Goal: Information Seeking & Learning: Learn about a topic

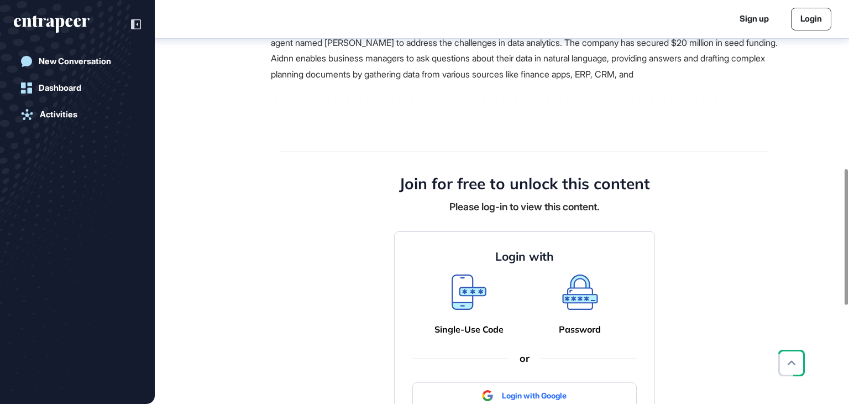
scroll to position [500, 0]
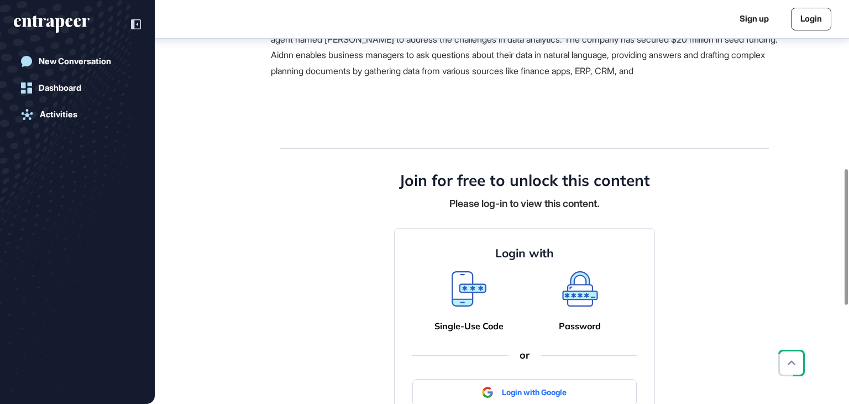
click at [802, 20] on link "Login" at bounding box center [811, 19] width 40 height 23
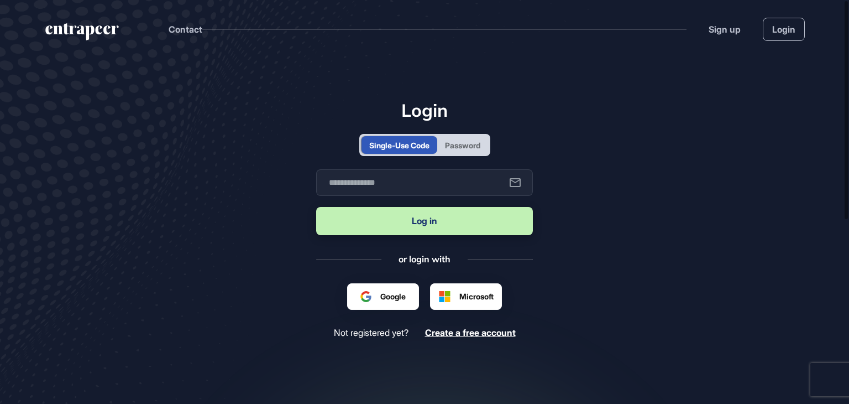
drag, startPoint x: 461, startPoint y: 141, endPoint x: 431, endPoint y: 168, distance: 40.3
click at [461, 140] on div "Password" at bounding box center [462, 145] width 35 height 12
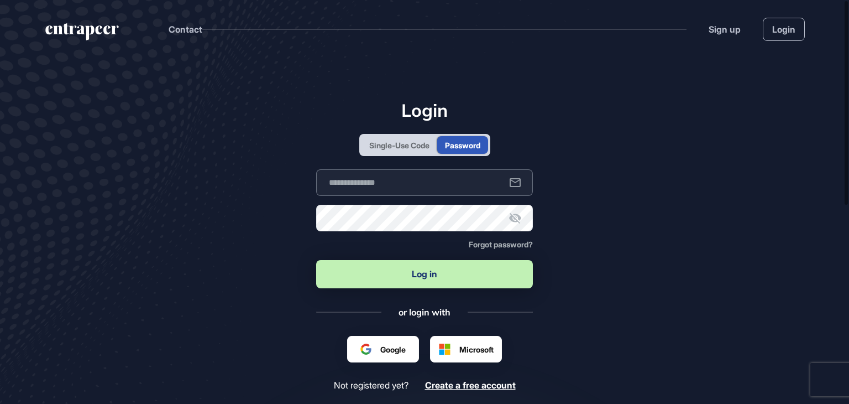
type input "**********"
click at [367, 279] on button "Log in" at bounding box center [424, 274] width 217 height 28
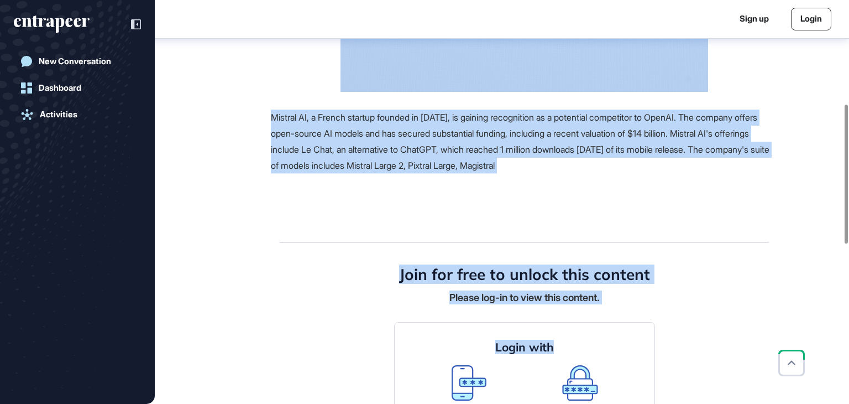
scroll to position [448, 0]
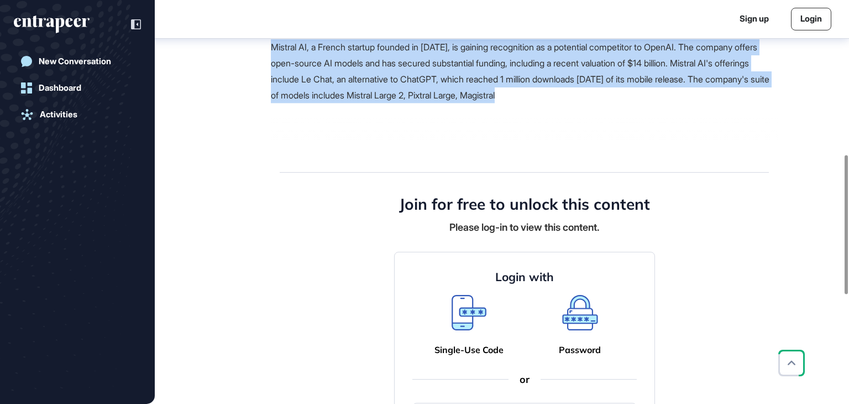
drag, startPoint x: 274, startPoint y: 132, endPoint x: 680, endPoint y: 109, distance: 406.0
click at [680, 109] on main "News [DATE] Major Company Announcement [DATE] Major Company Announcement artifi…" at bounding box center [503, 151] width 692 height 1076
copy main "What Is Mistral AI? Everything To Know About The OpenAI Competitor Reference Co…"
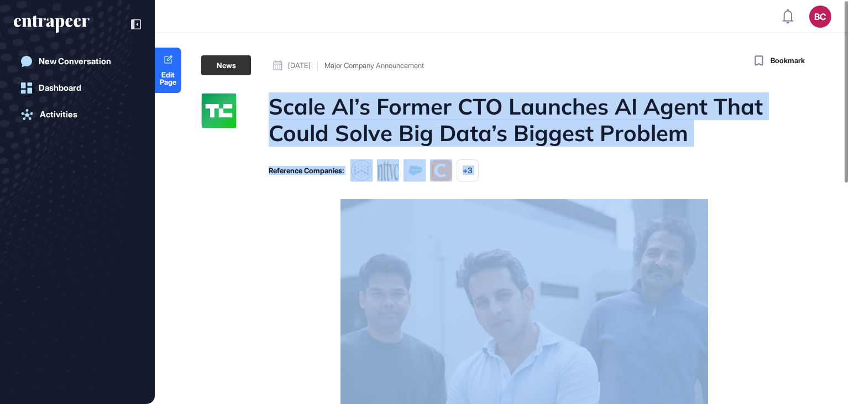
drag, startPoint x: 774, startPoint y: 317, endPoint x: 263, endPoint y: 91, distance: 559.3
copy main "Scale AI’s Former CTO Launches AI Agent That Could Solve Big Data’s Biggest Pro…"
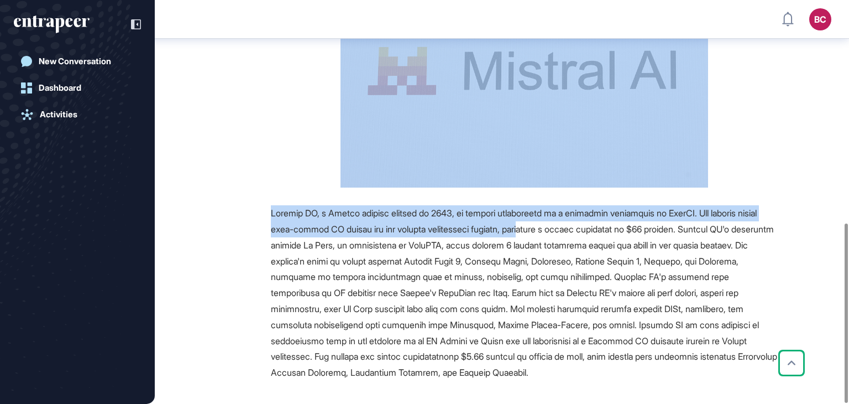
scroll to position [500, 0]
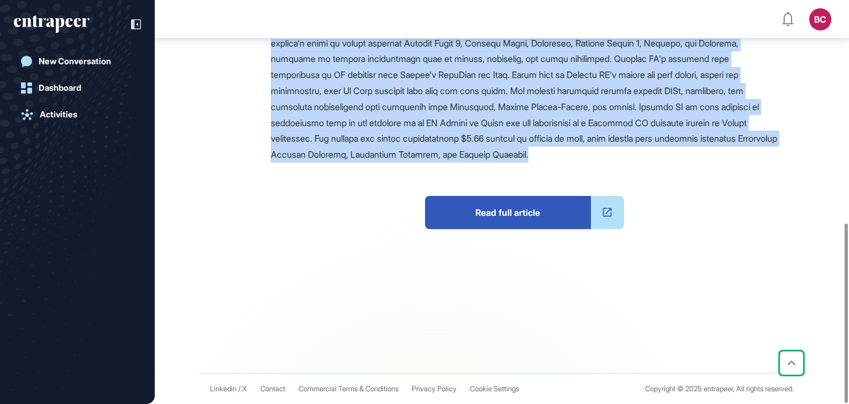
drag, startPoint x: 272, startPoint y: 135, endPoint x: 717, endPoint y: 158, distance: 445.7
copy main "What Is Mistral AI? Everything To Know About The OpenAI Competitor Reference Co…"
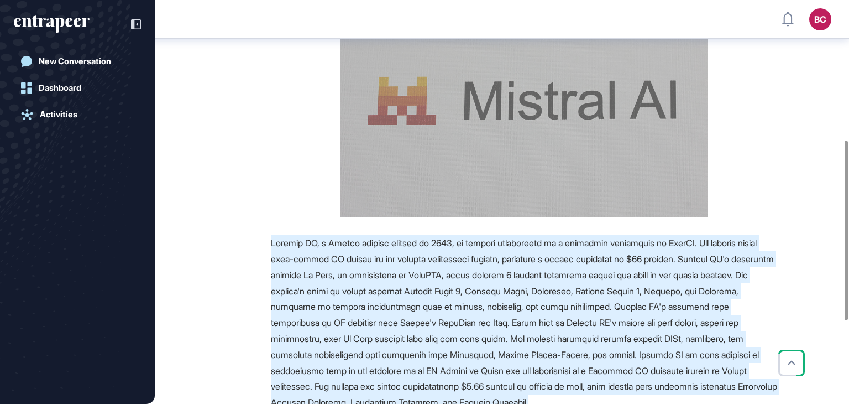
scroll to position [168, 0]
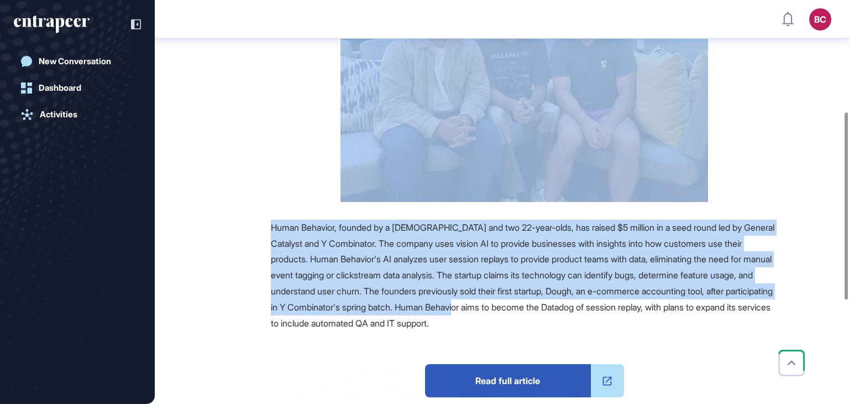
scroll to position [392, 0]
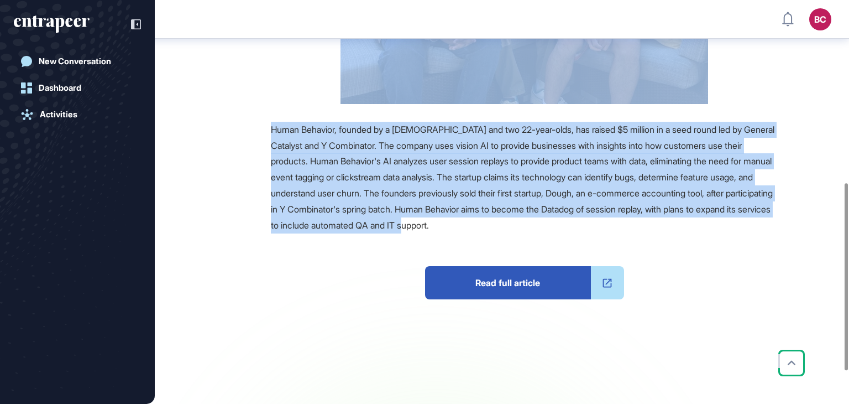
drag, startPoint x: 270, startPoint y: 115, endPoint x: 577, endPoint y: 228, distance: 327.5
click at [577, 228] on main "News September 03, 2025 Investment September 03, 2025 Investment These 20- And …" at bounding box center [503, 56] width 692 height 774
copy main "These 20- And 22-Year-Olds Raised $5M From YC, General Catalyst To Study Online…"
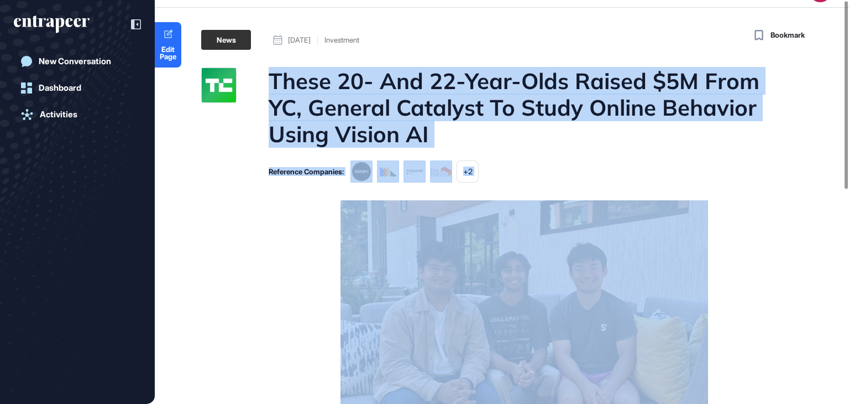
scroll to position [0, 0]
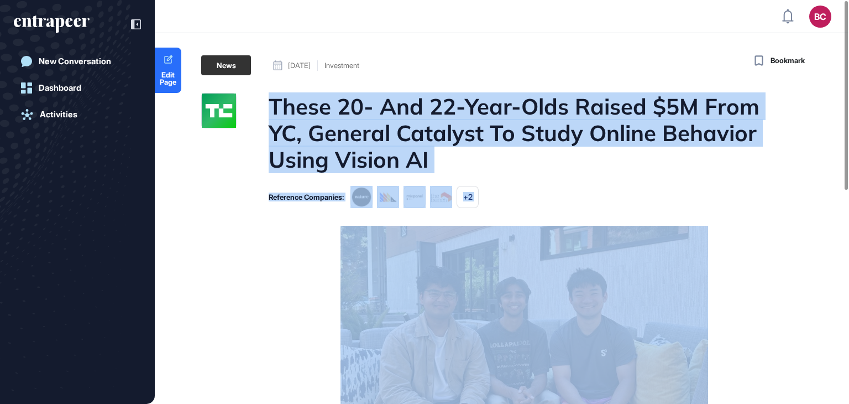
copy main "These 20- And 22-Year-Olds Raised $5M From YC, General Catalyst To Study Online…"
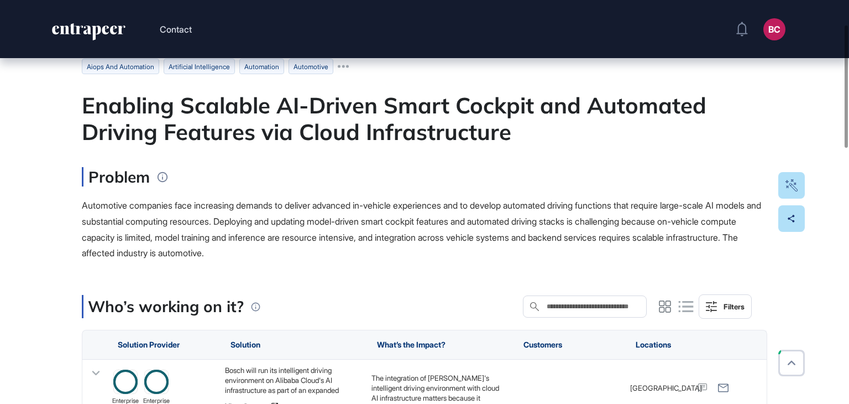
scroll to position [111, 0]
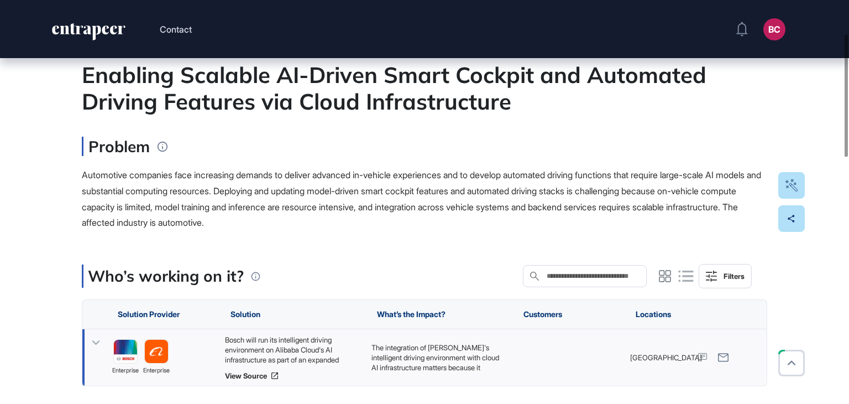
click at [319, 344] on div "Bosch will run its intelligent driving environment on Alibaba Cloud's AI infras…" at bounding box center [292, 350] width 135 height 30
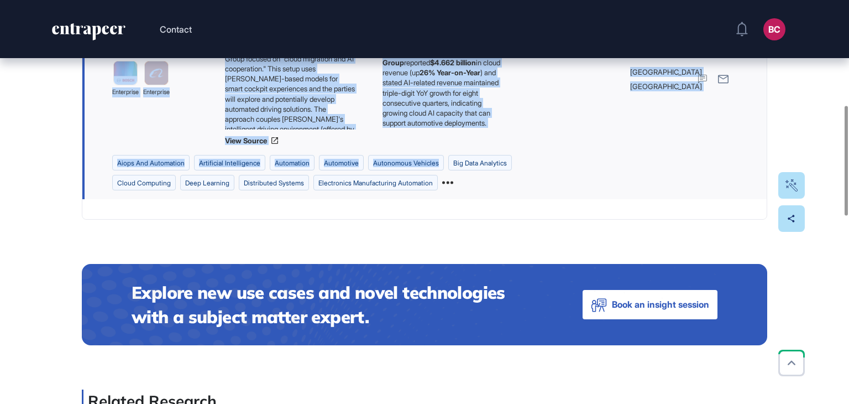
scroll to position [498, 0]
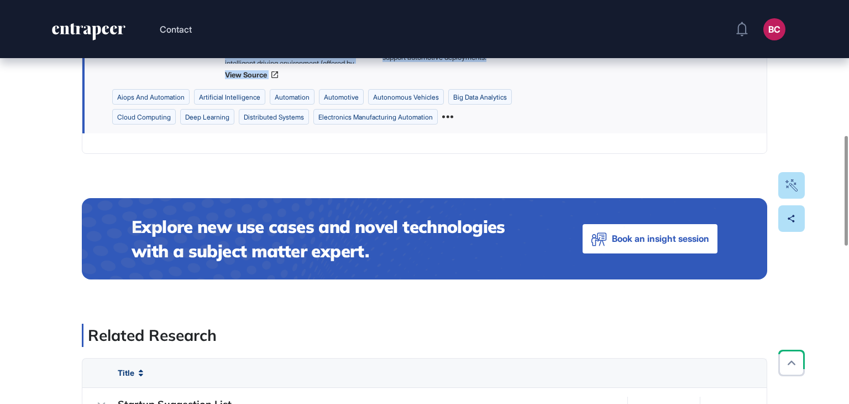
drag, startPoint x: 82, startPoint y: 76, endPoint x: 456, endPoint y: 66, distance: 374.0
click at [456, 66] on div "Edit Page Use Case Tag for Gameboard Build Partner Invest Acquire aiops and aut…" at bounding box center [424, 256] width 849 height 1393
copy main "Enabling Scalable AI-Driven Smart Cockpit and Automated Driving Features via Cl…"
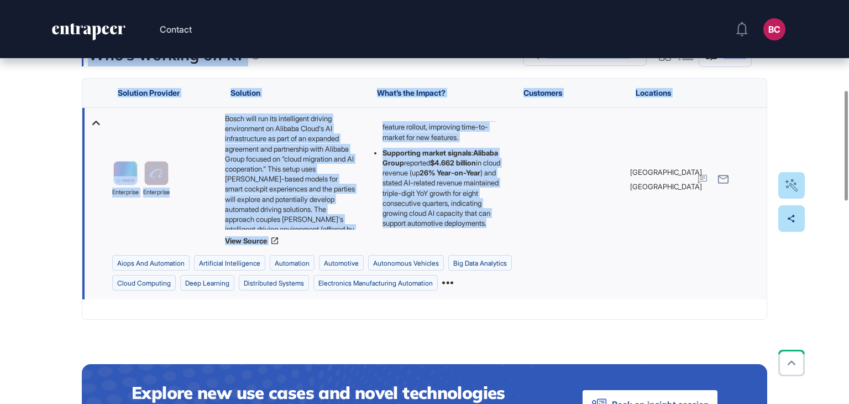
scroll to position [276, 0]
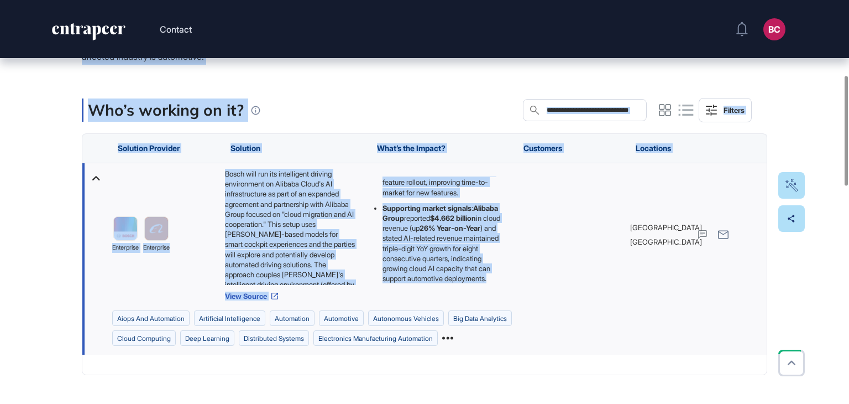
click at [265, 293] on link "View Source" at bounding box center [292, 295] width 135 height 9
click at [340, 207] on div "Bosch will run its intelligent driving environment on Alibaba Cloud's AI infras…" at bounding box center [292, 227] width 135 height 116
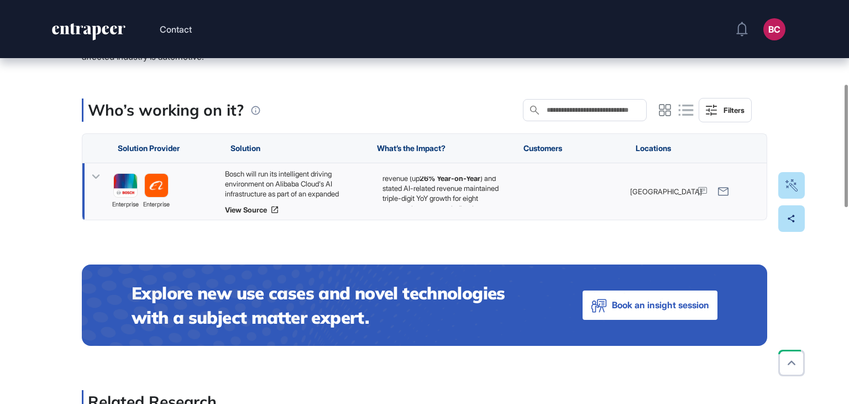
click at [314, 180] on div "Bosch will run its intelligent driving environment on Alibaba Cloud's AI infras…" at bounding box center [292, 184] width 135 height 30
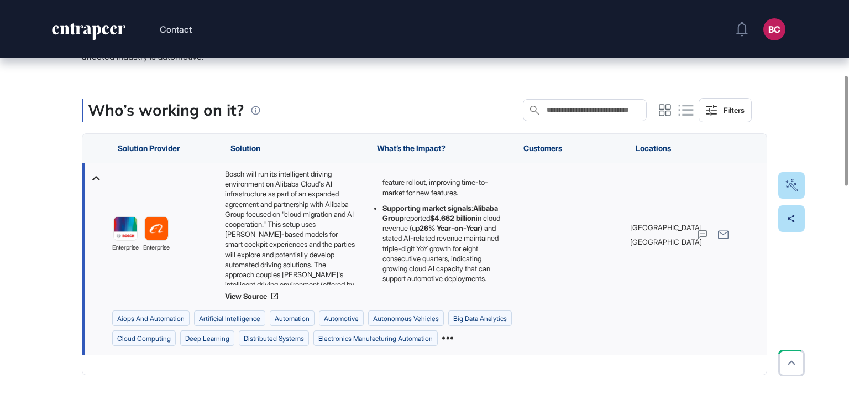
scroll to position [55, 0]
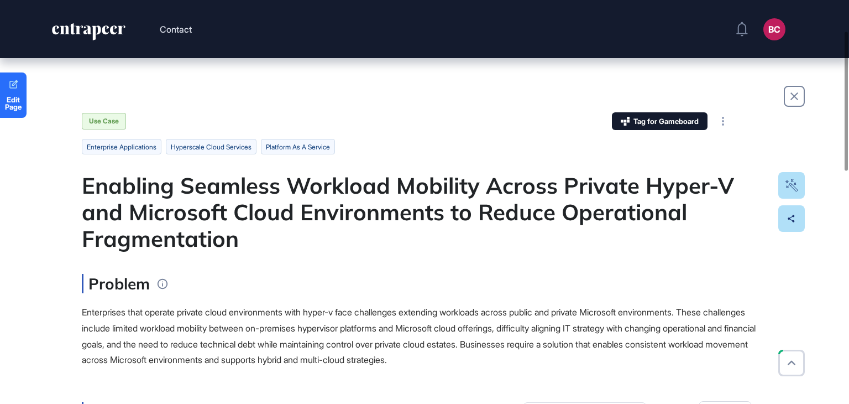
scroll to position [221, 0]
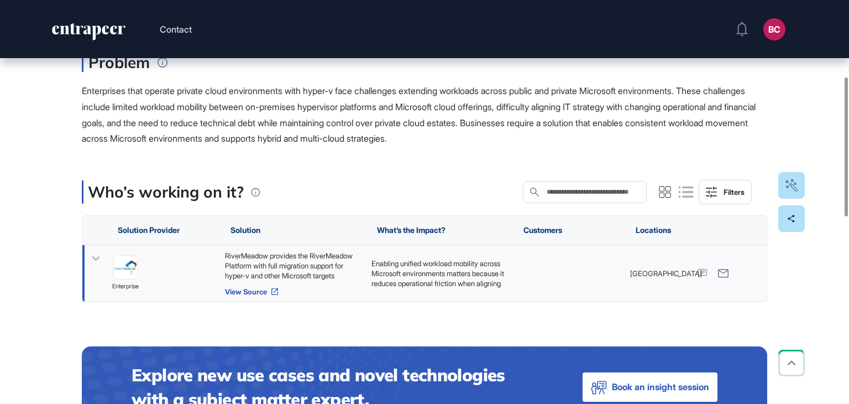
click at [241, 290] on link "View Source" at bounding box center [292, 291] width 135 height 9
click at [297, 260] on div "RiverMeadow provides the RiverMeadow Platform with full migration support for h…" at bounding box center [292, 266] width 135 height 30
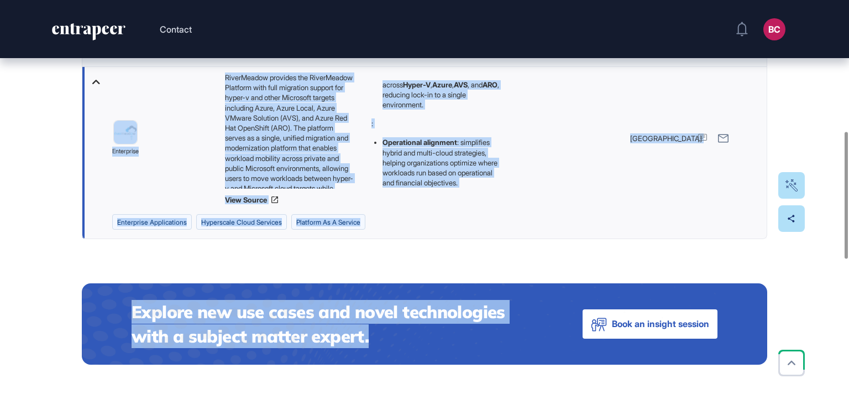
scroll to position [442, 0]
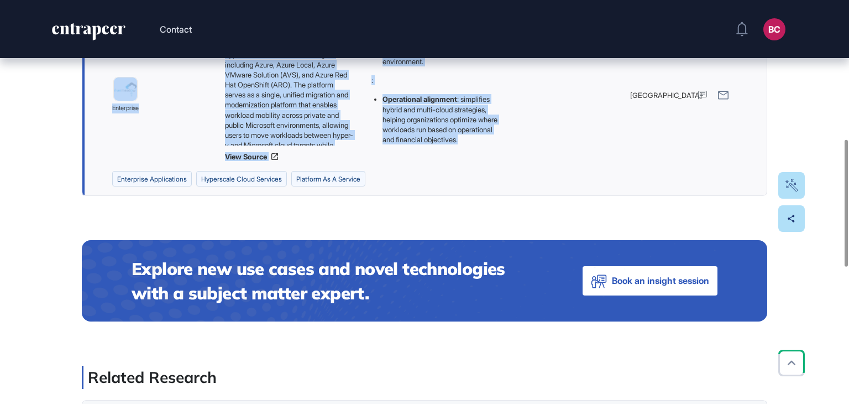
drag, startPoint x: 62, startPoint y: 189, endPoint x: 451, endPoint y: 142, distance: 392.2
click at [451, 142] on div "Edit Page Use Case Tag for Gameboard Build Partner Invest Acquire enterprise ap…" at bounding box center [424, 212] width 849 height 1192
copy main "Enabling Seamless Workload Mobility Across Private Hyper-V and Microsoft Cloud …"
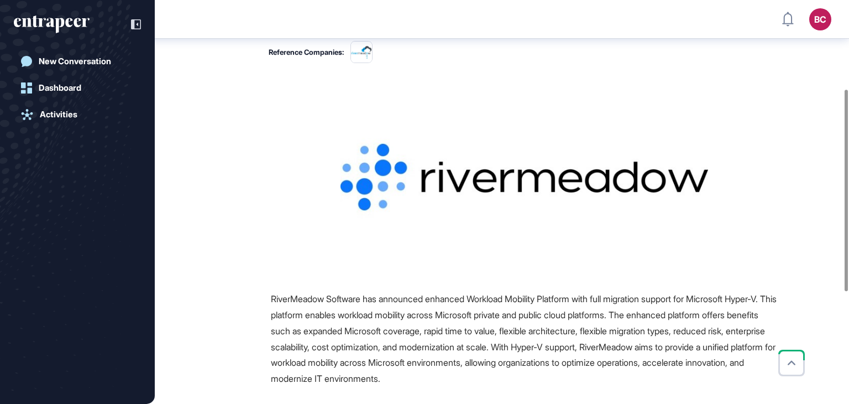
scroll to position [227, 0]
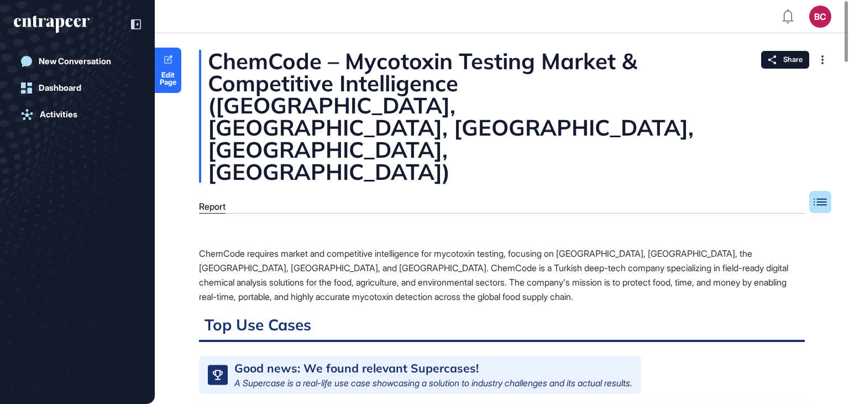
scroll to position [466, 0]
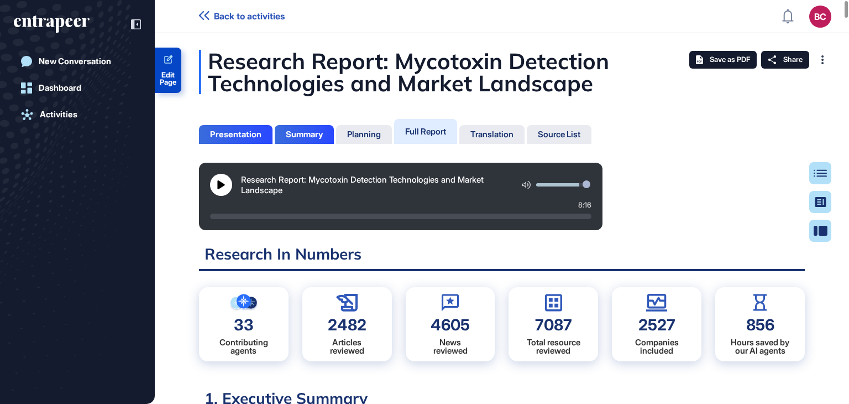
click at [170, 67] on link "Edit Page" at bounding box center [168, 70] width 27 height 45
